Goal: Find specific page/section: Find specific page/section

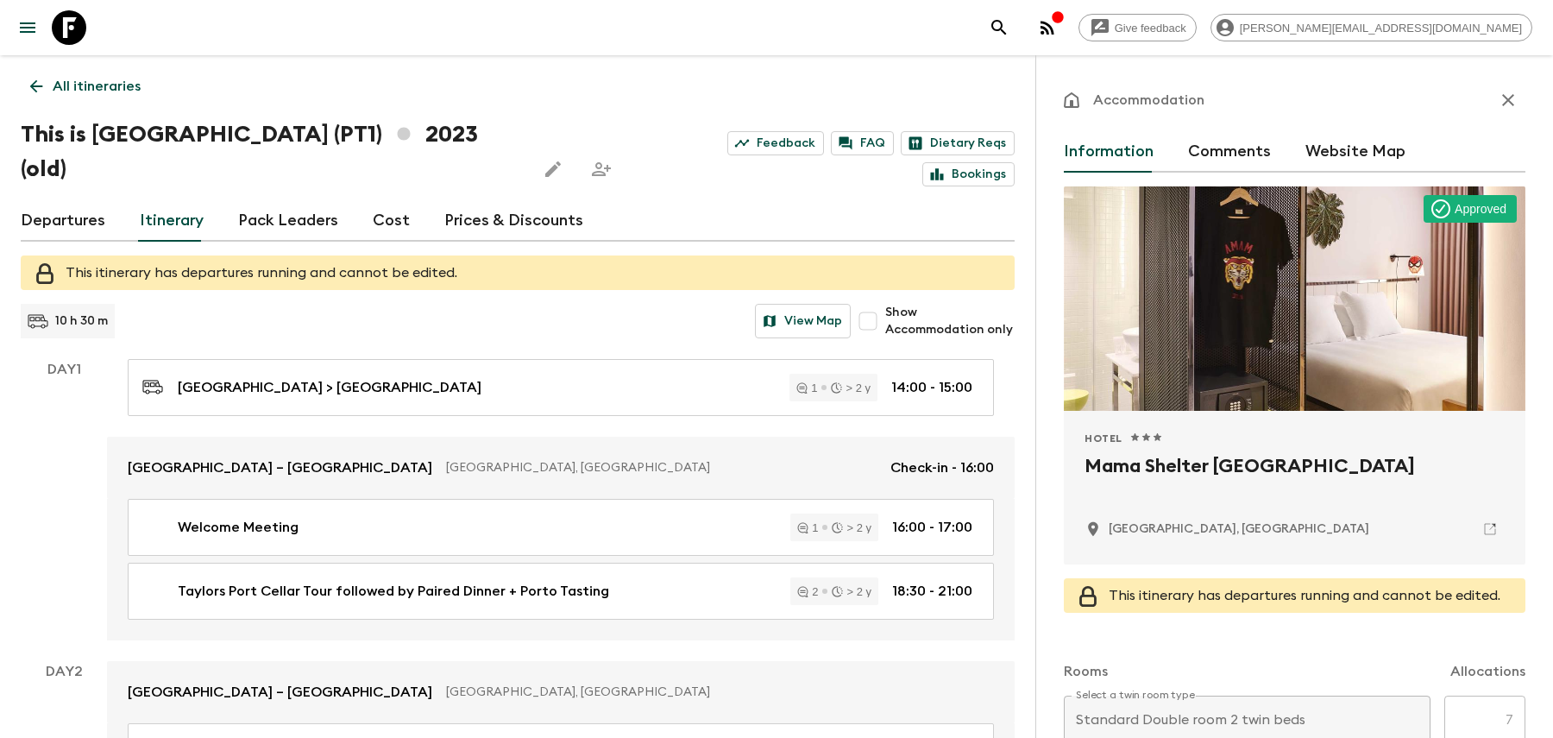
click at [130, 88] on p "All itineraries" at bounding box center [97, 86] width 88 height 21
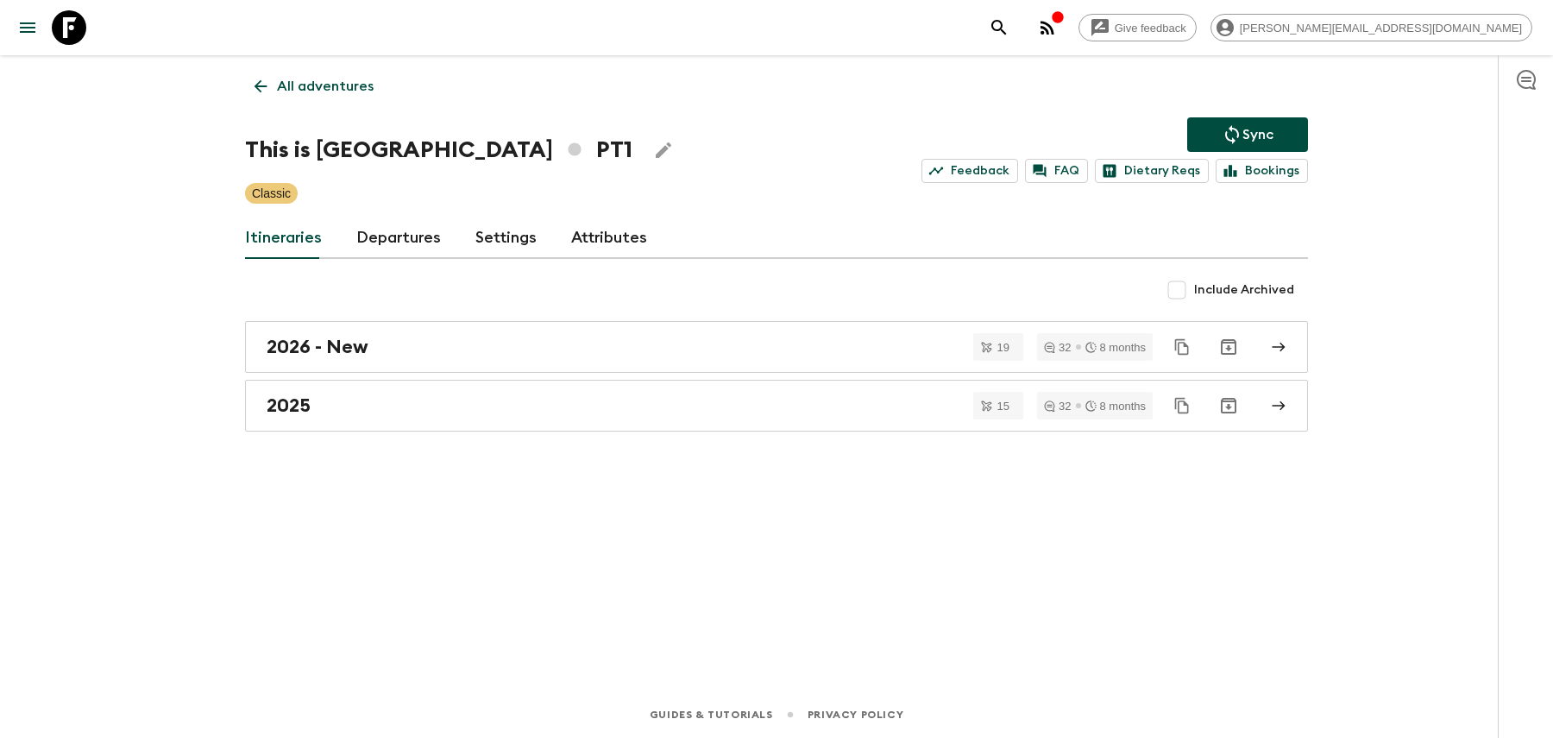
click at [277, 81] on p "All adventures" at bounding box center [325, 86] width 97 height 21
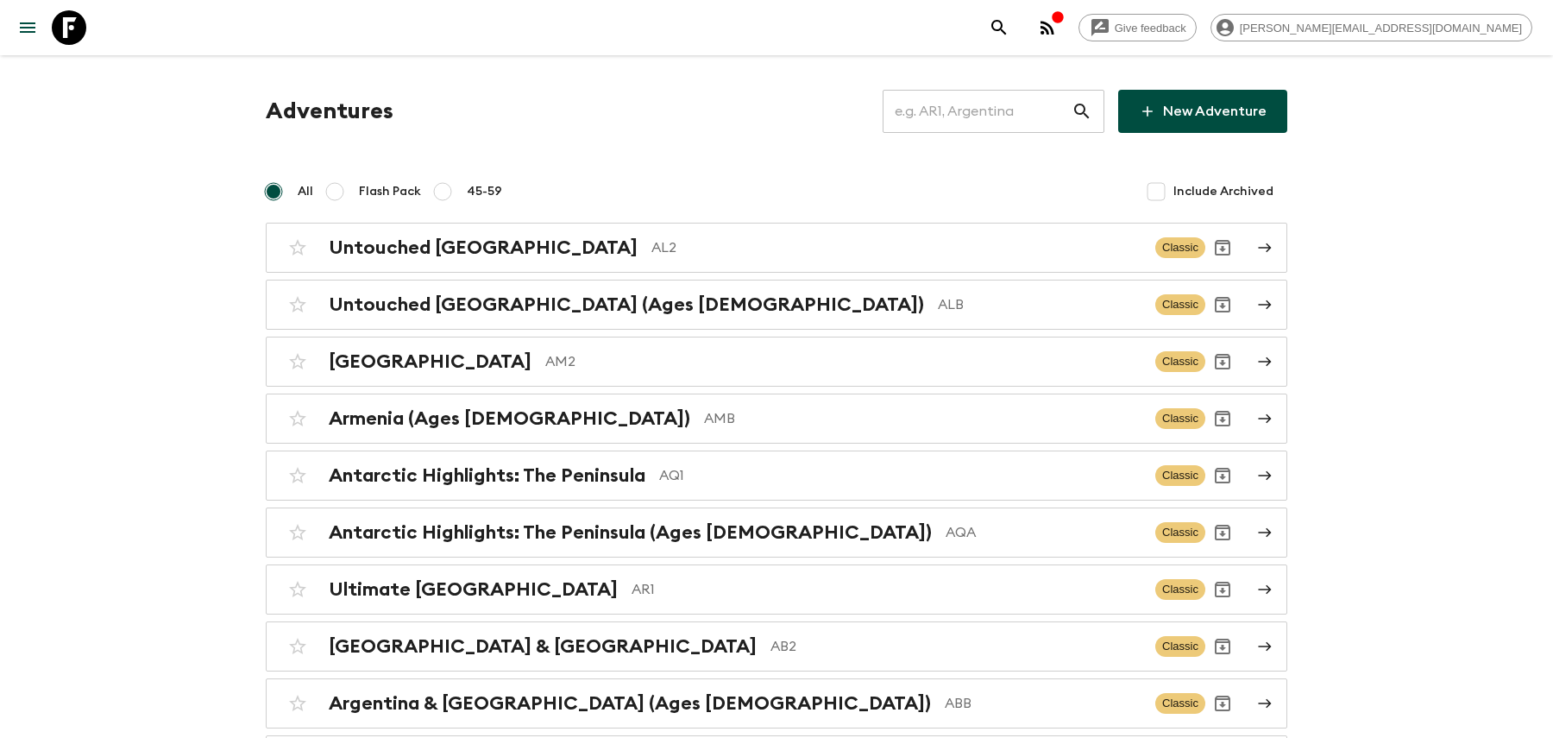
click at [967, 112] on input "text" at bounding box center [977, 111] width 189 height 48
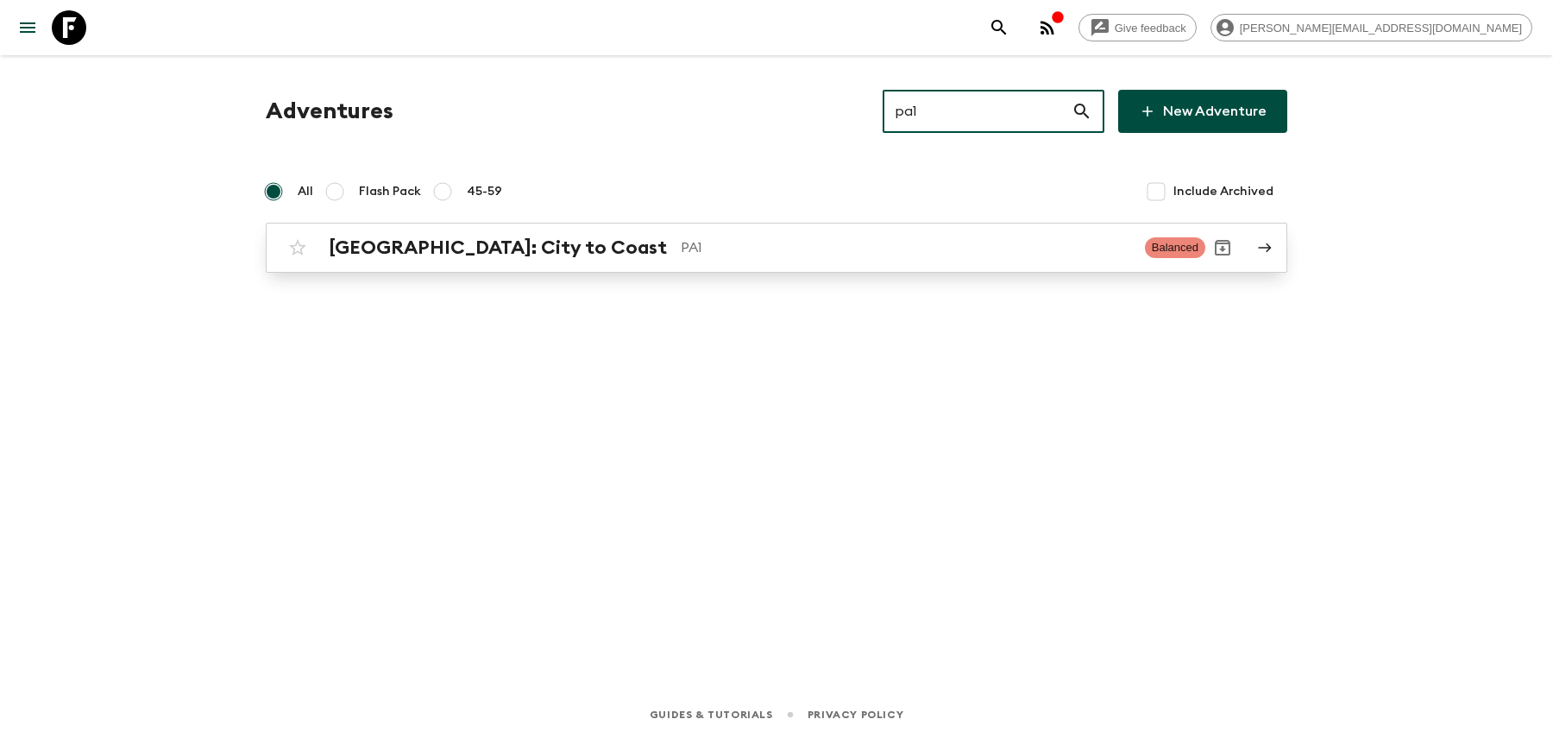
type input "pa1"
click at [875, 247] on p "PA1" at bounding box center [906, 247] width 450 height 21
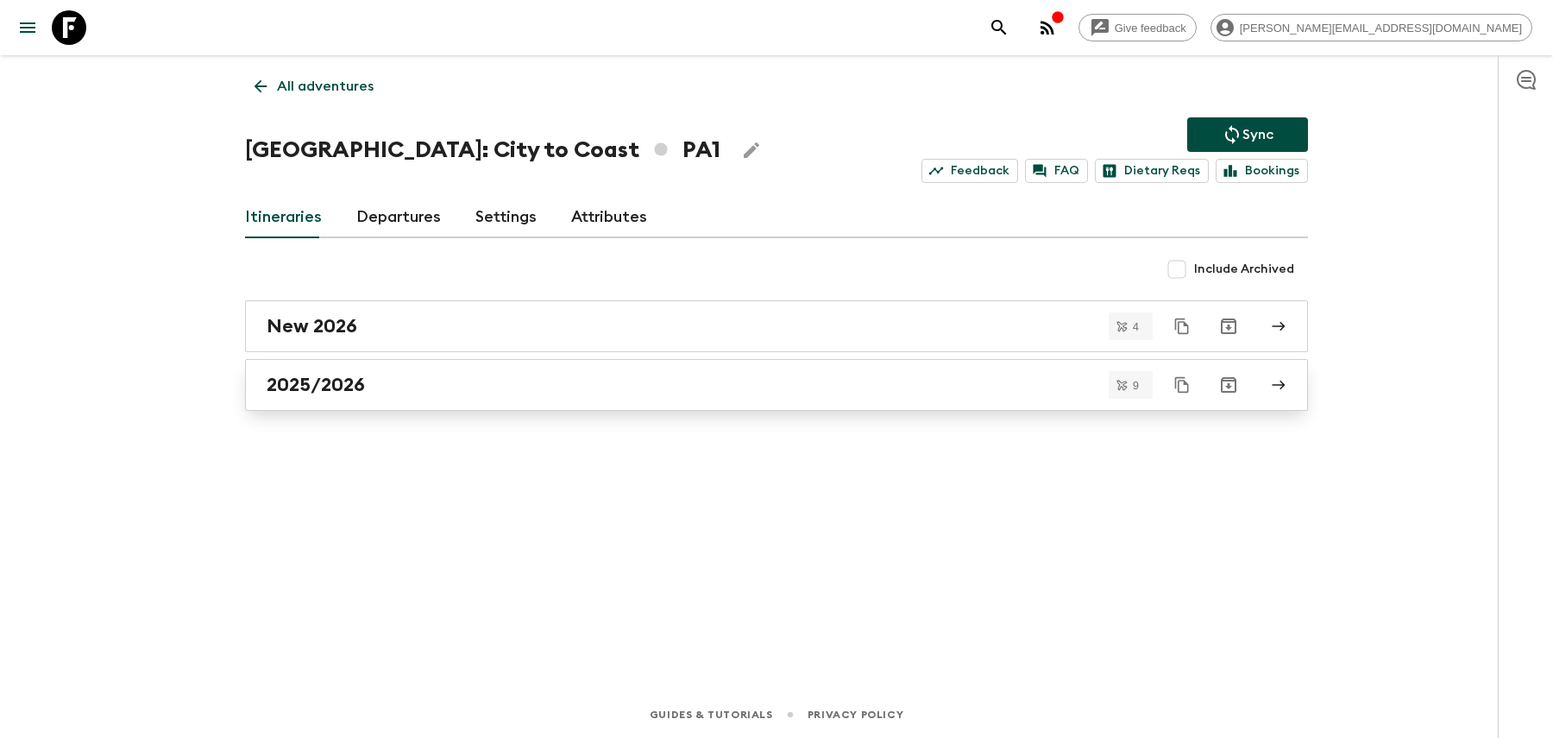
click at [510, 400] on link "2025/2026" at bounding box center [776, 385] width 1063 height 52
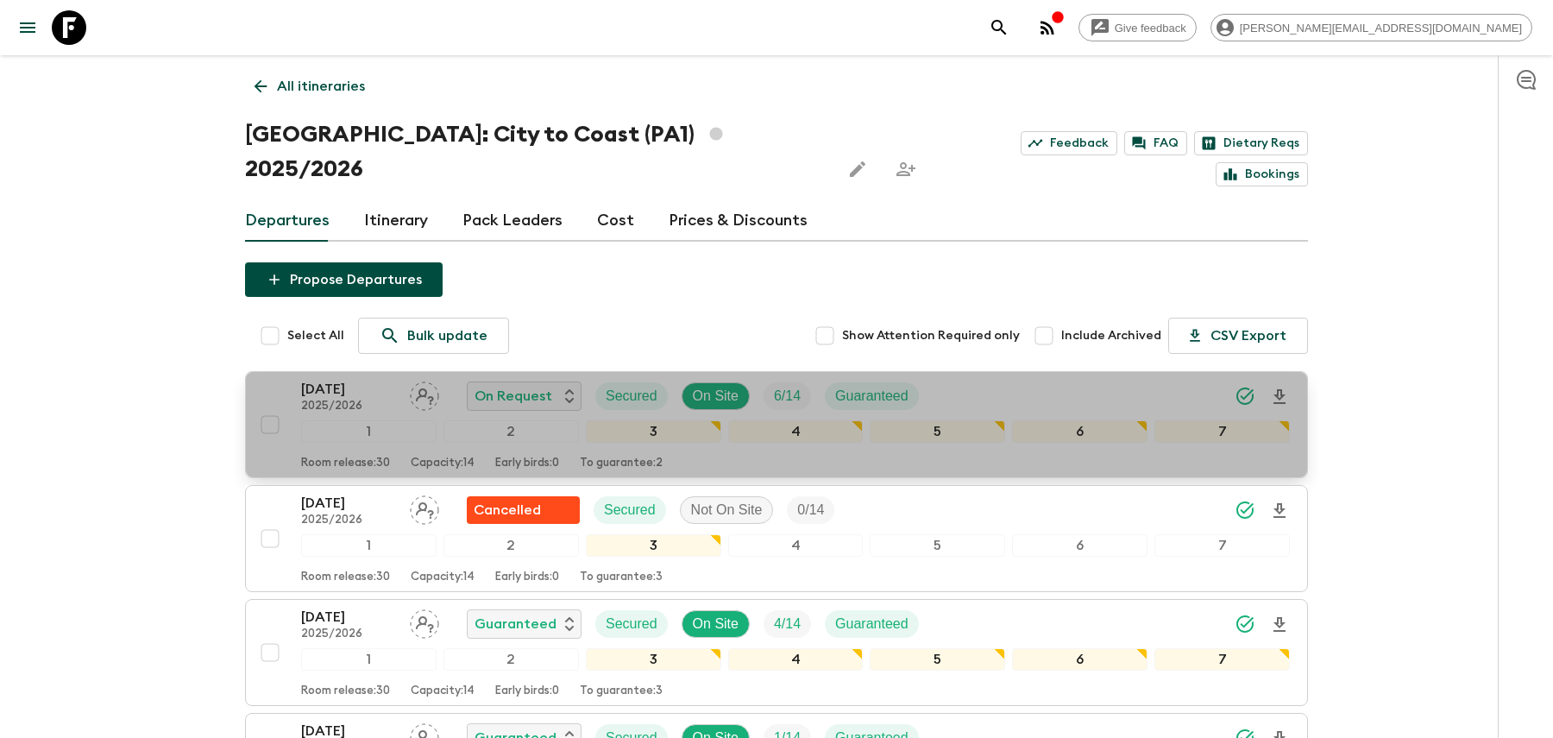
click at [1000, 379] on div "[DATE] 2025/2026 On Request Secured On Site 6 / 14 Guaranteed" at bounding box center [795, 396] width 989 height 35
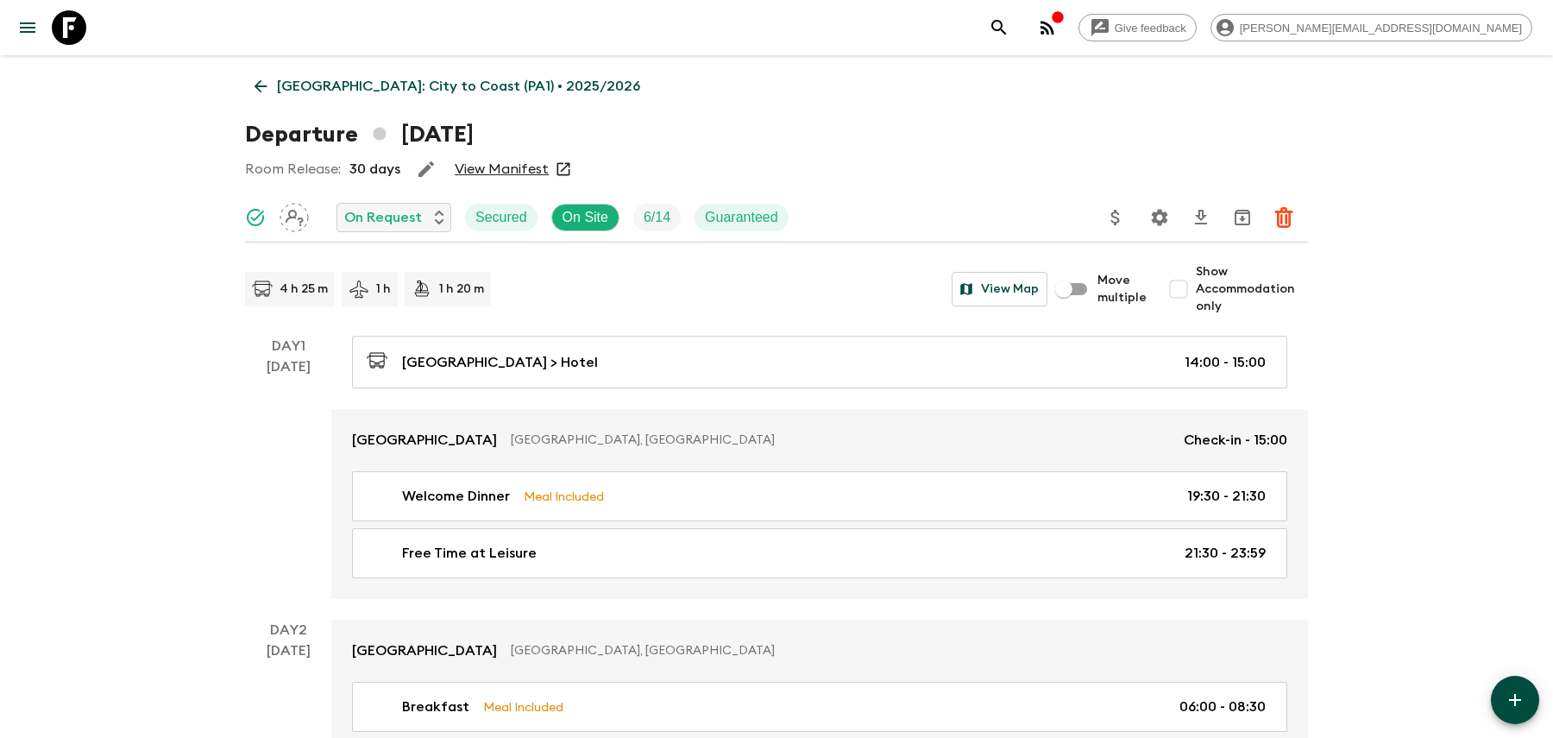
click at [1158, 217] on icon "Settings" at bounding box center [1159, 217] width 21 height 21
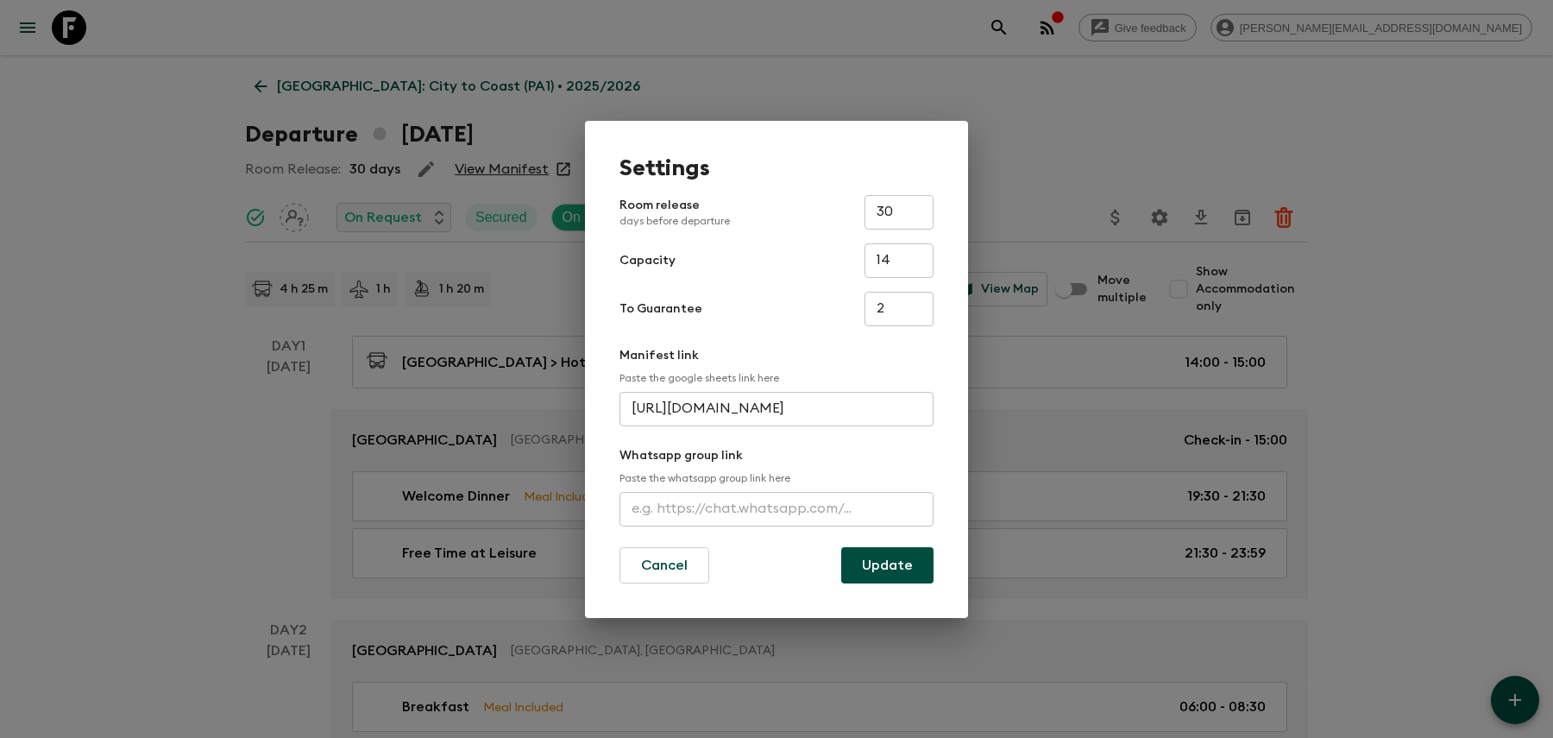
click at [1107, 124] on div "Settings Room release days before departure 30 ​ Capacity 14 ​ To Guarantee 2 ​…" at bounding box center [776, 369] width 1553 height 738
